Goal: Navigation & Orientation: Find specific page/section

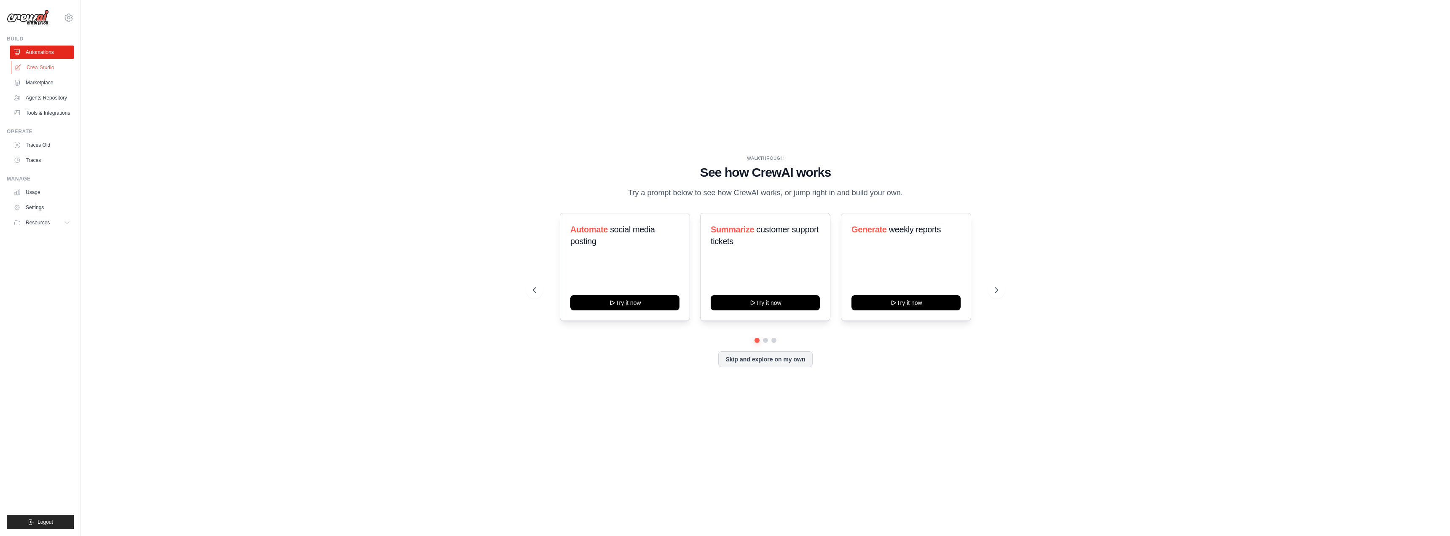
click at [44, 62] on link "Crew Studio" at bounding box center [43, 67] width 64 height 13
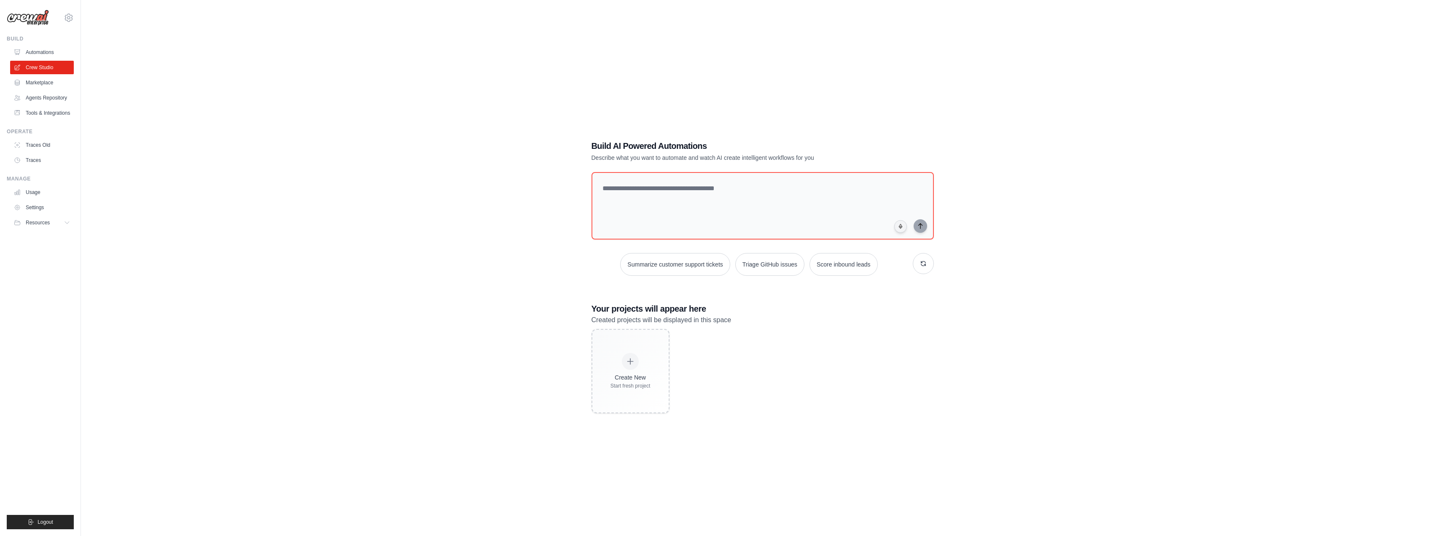
click at [77, 19] on div "[EMAIL_ADDRESS][PERSON_NAME][DOMAIN_NAME] Settings Build Automations Resources" at bounding box center [40, 268] width 81 height 536
click at [68, 17] on icon at bounding box center [69, 18] width 10 height 10
click at [95, 47] on link "Settings" at bounding box center [105, 52] width 80 height 17
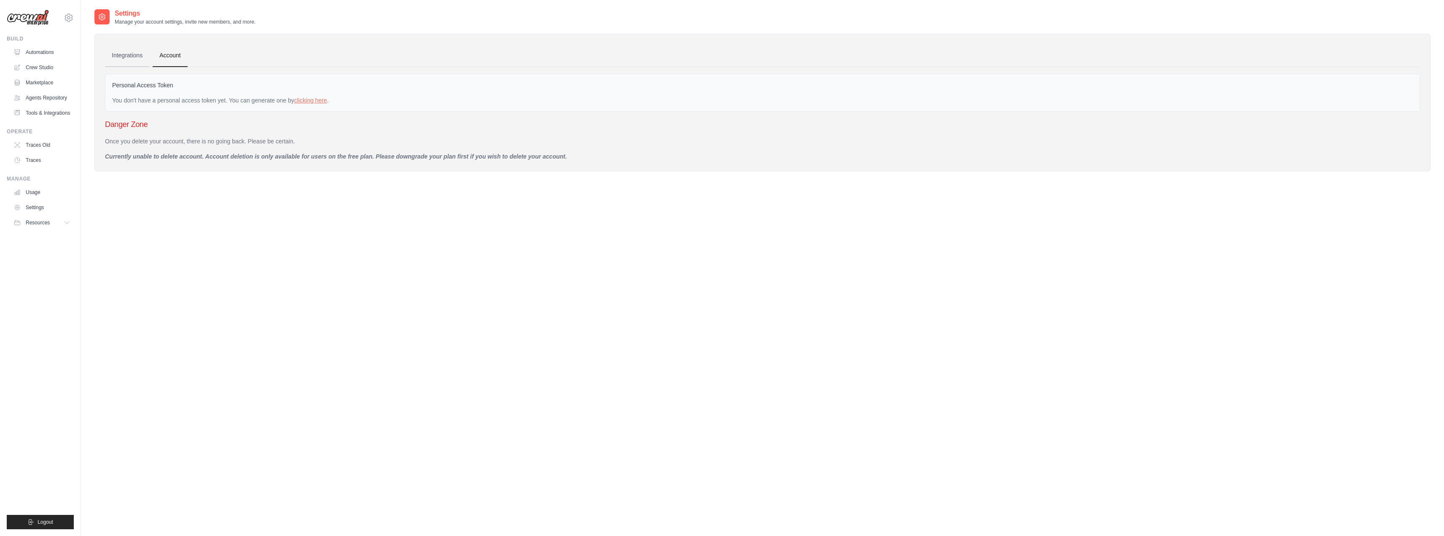
click at [121, 56] on link "Integrations" at bounding box center [127, 55] width 44 height 23
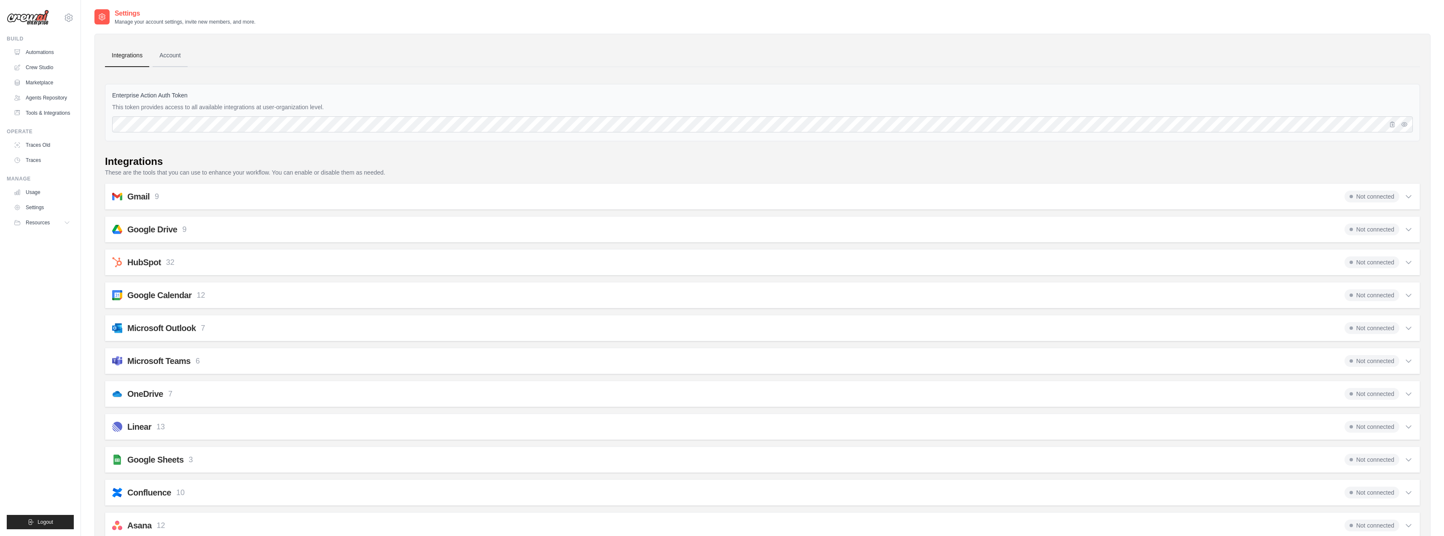
click at [168, 56] on link "Account" at bounding box center [170, 55] width 35 height 23
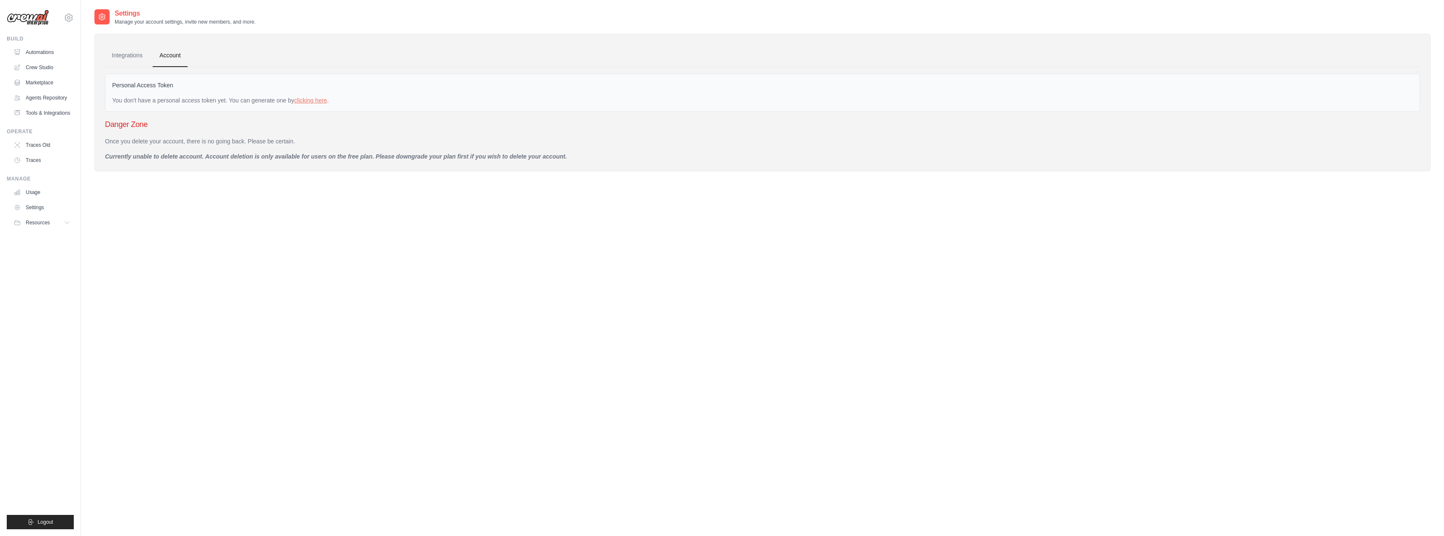
click at [108, 16] on div at bounding box center [101, 16] width 15 height 15
click at [128, 17] on h2 "Settings" at bounding box center [185, 13] width 141 height 10
click at [112, 21] on div "Settings Manage your account settings, invite new members, and more." at bounding box center [174, 16] width 161 height 17
click at [40, 24] on img at bounding box center [28, 18] width 42 height 16
click at [38, 22] on img at bounding box center [28, 18] width 42 height 16
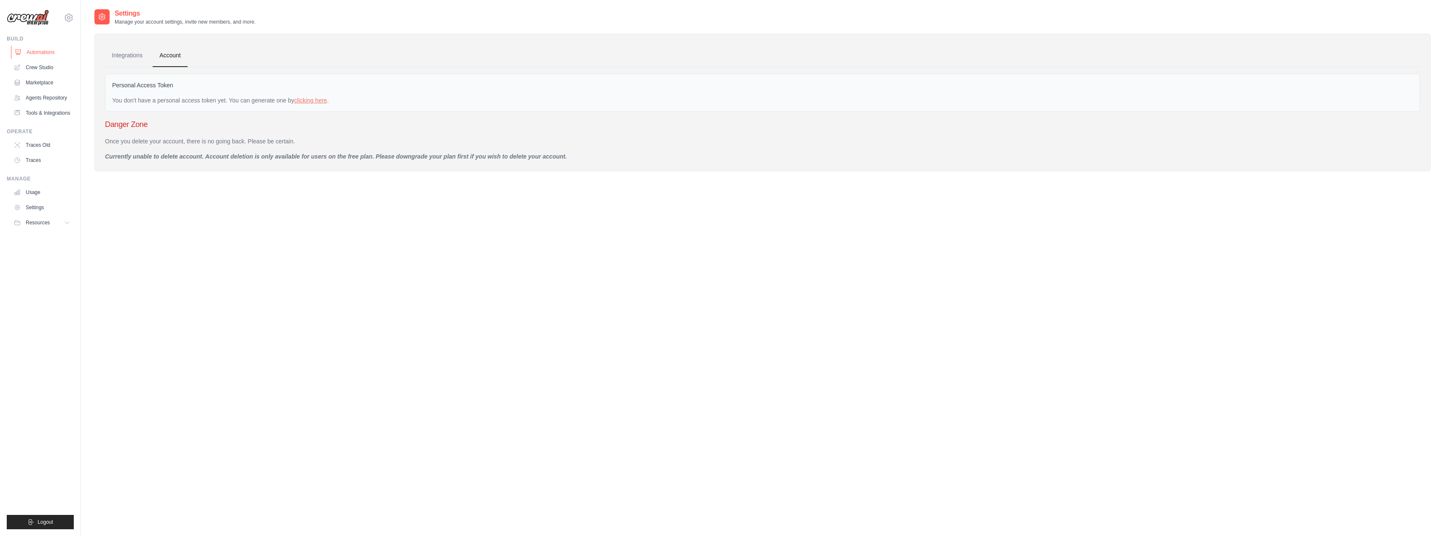
click at [36, 48] on link "Automations" at bounding box center [43, 52] width 64 height 13
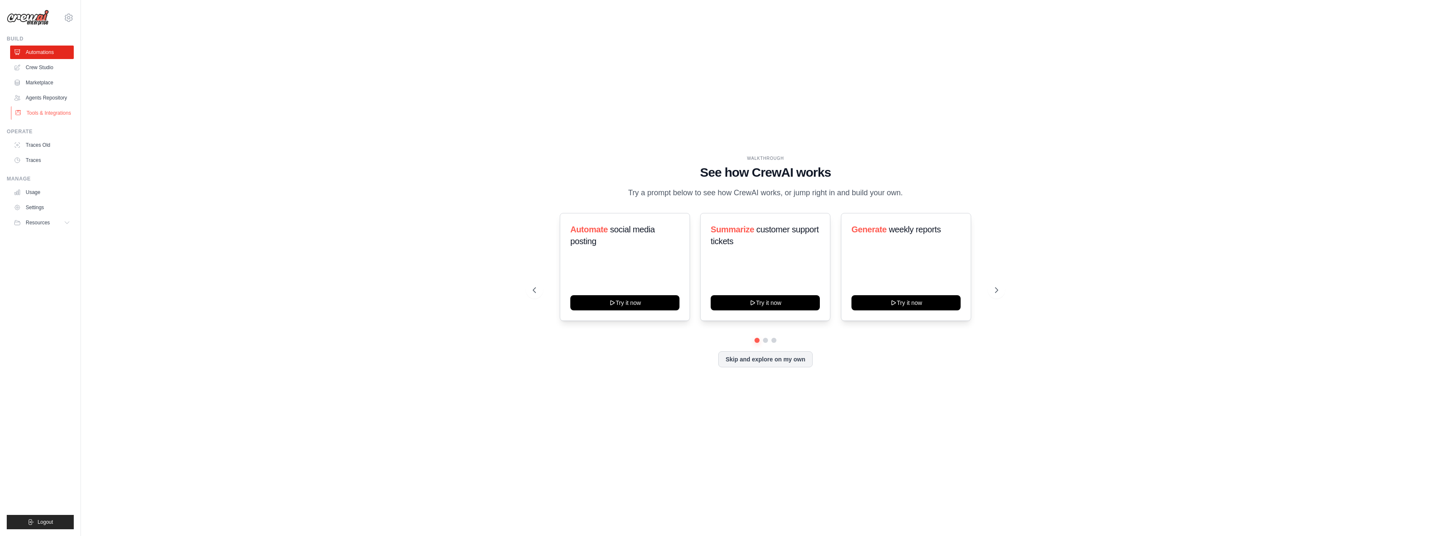
click at [59, 118] on link "Tools & Integrations" at bounding box center [43, 112] width 64 height 13
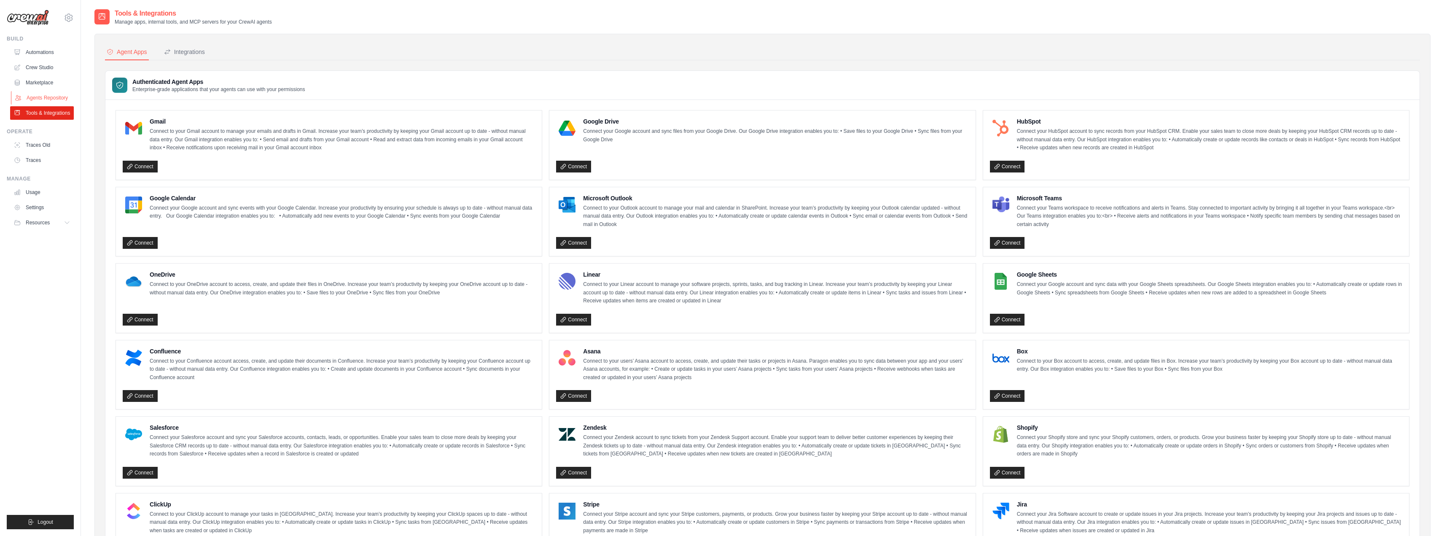
click at [41, 94] on link "Agents Repository" at bounding box center [43, 97] width 64 height 13
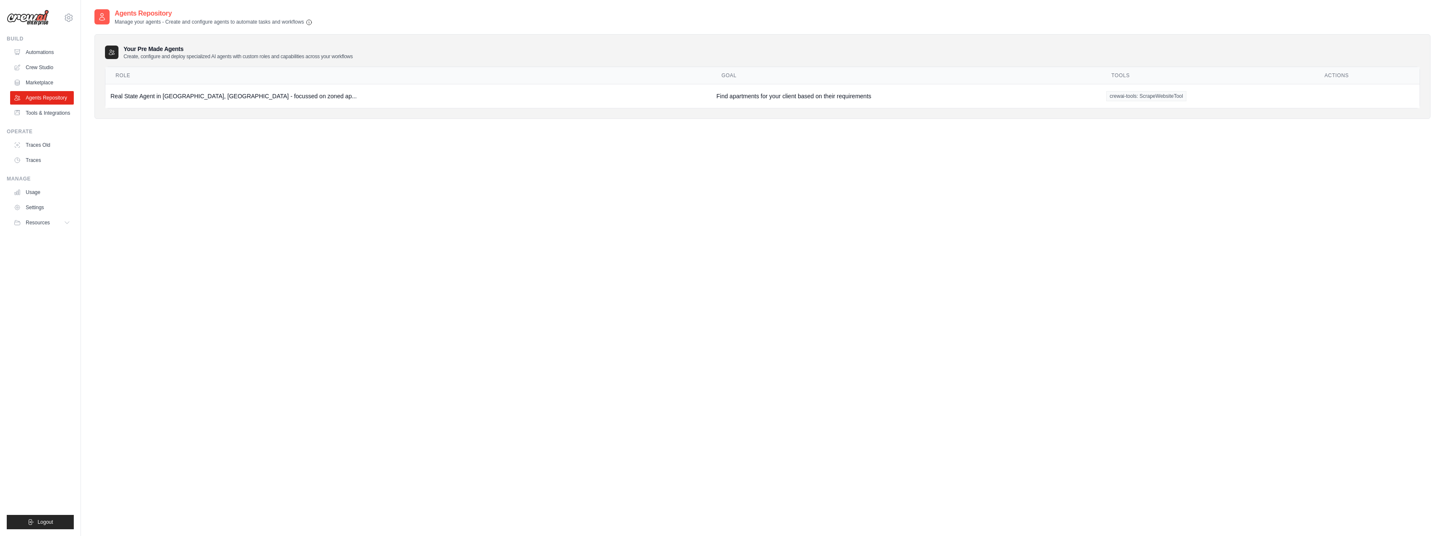
click at [167, 20] on p "Manage your agents - Create and configure agents to automate tasks and workflows" at bounding box center [214, 22] width 198 height 7
click at [46, 11] on img at bounding box center [28, 18] width 42 height 16
click at [71, 14] on icon at bounding box center [69, 18] width 10 height 10
click at [66, 18] on icon at bounding box center [69, 18] width 10 height 10
click at [29, 53] on link "Automations" at bounding box center [43, 52] width 64 height 13
